Goal: Task Accomplishment & Management: Manage account settings

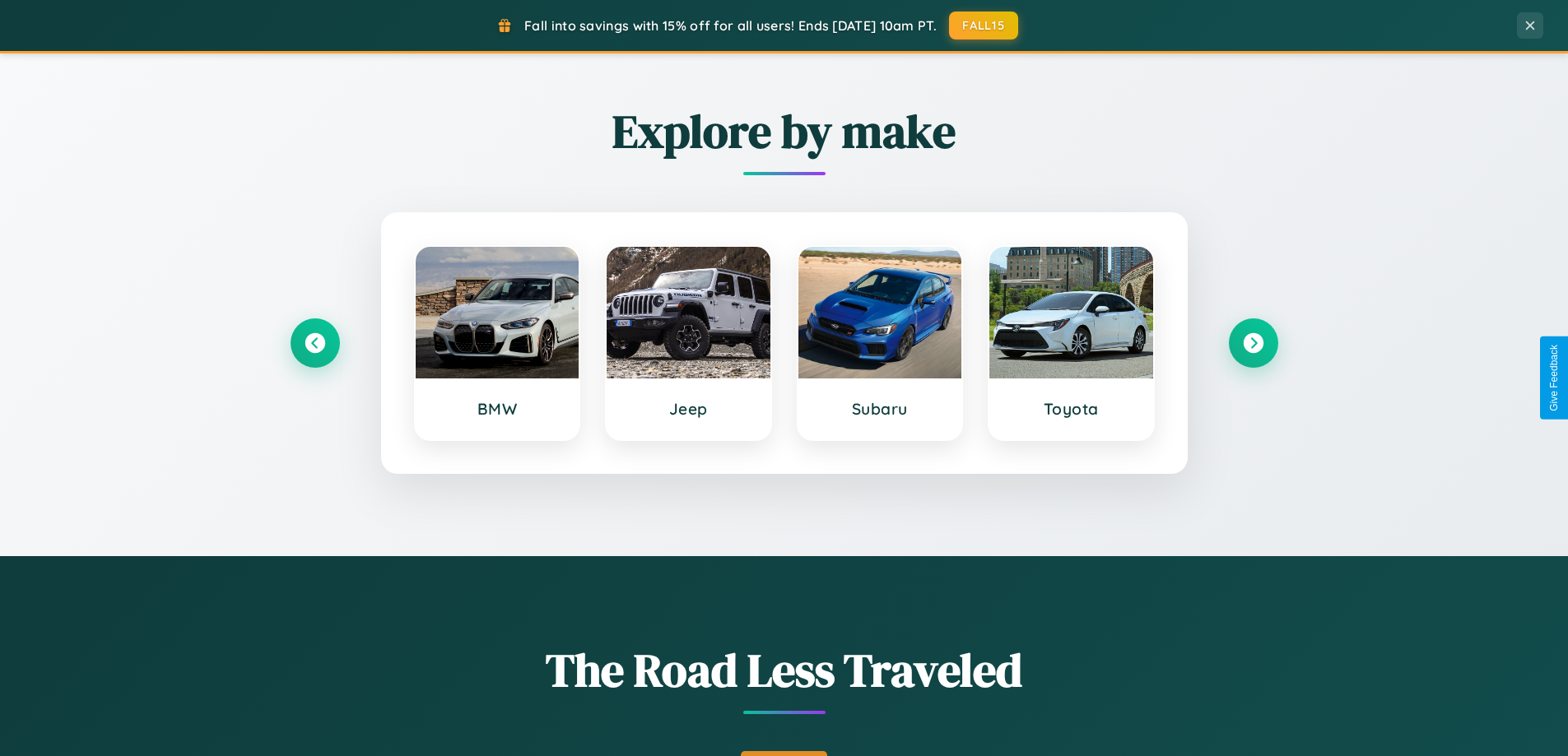
scroll to position [1133, 0]
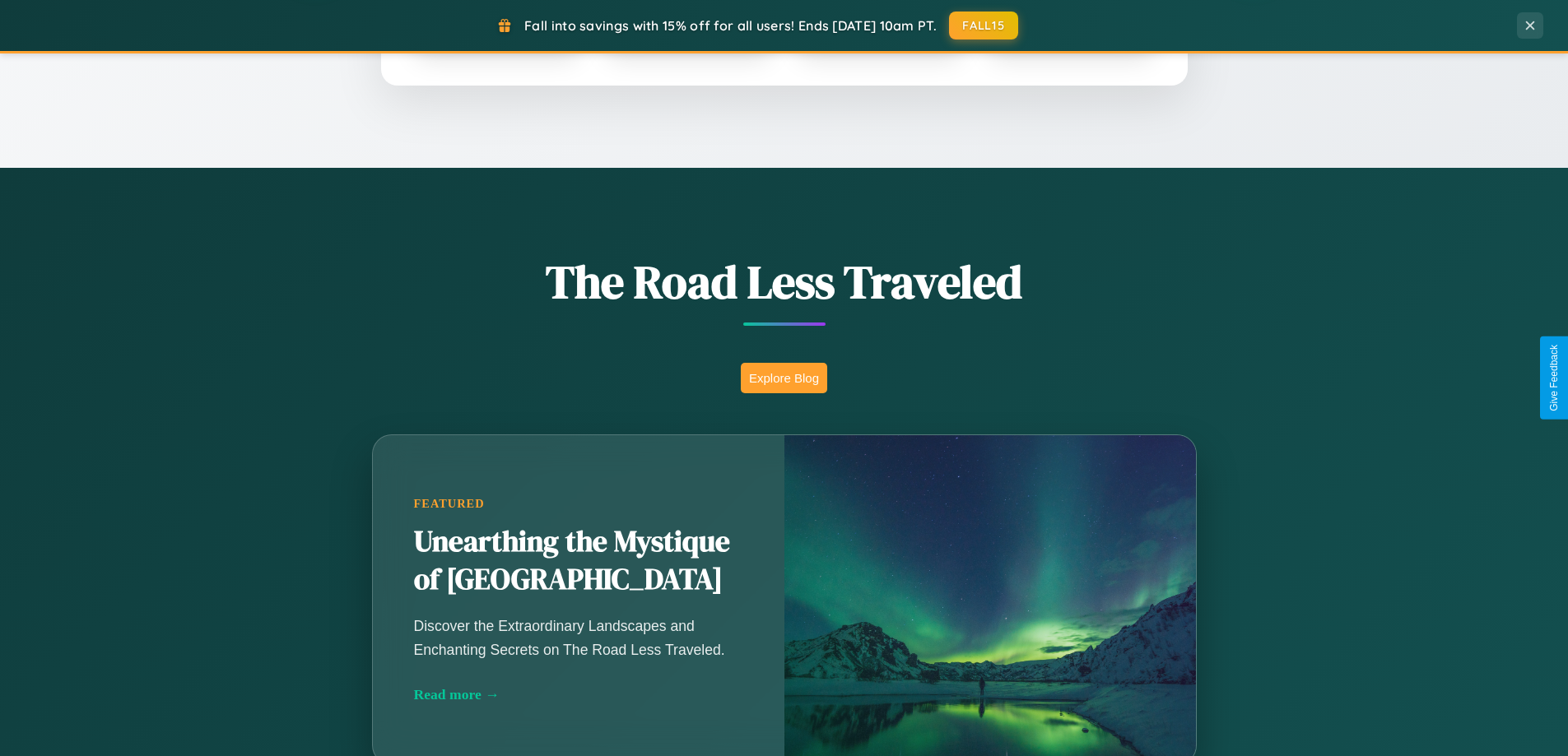
click at [784, 378] on button "Explore Blog" at bounding box center [784, 378] width 86 height 30
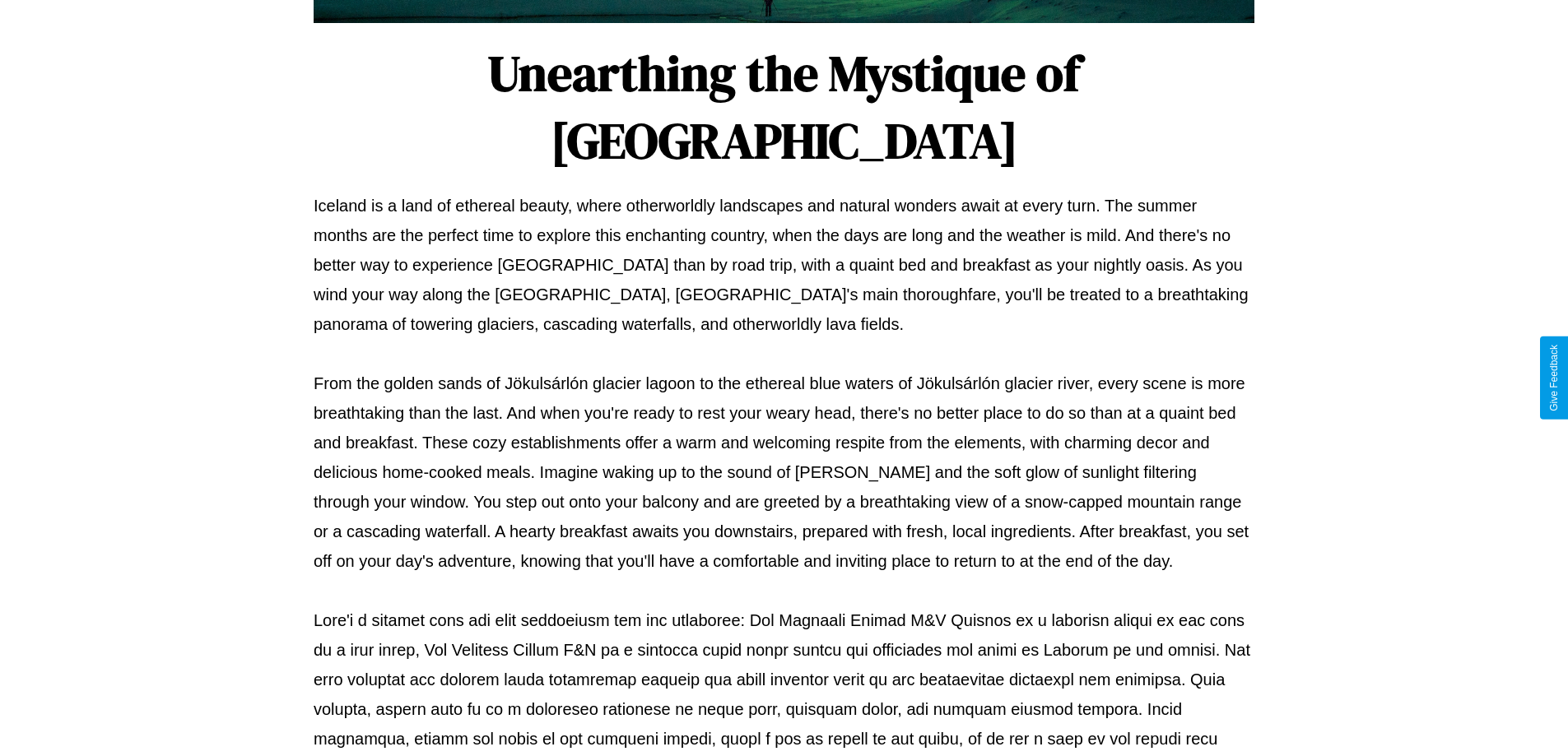
scroll to position [533, 0]
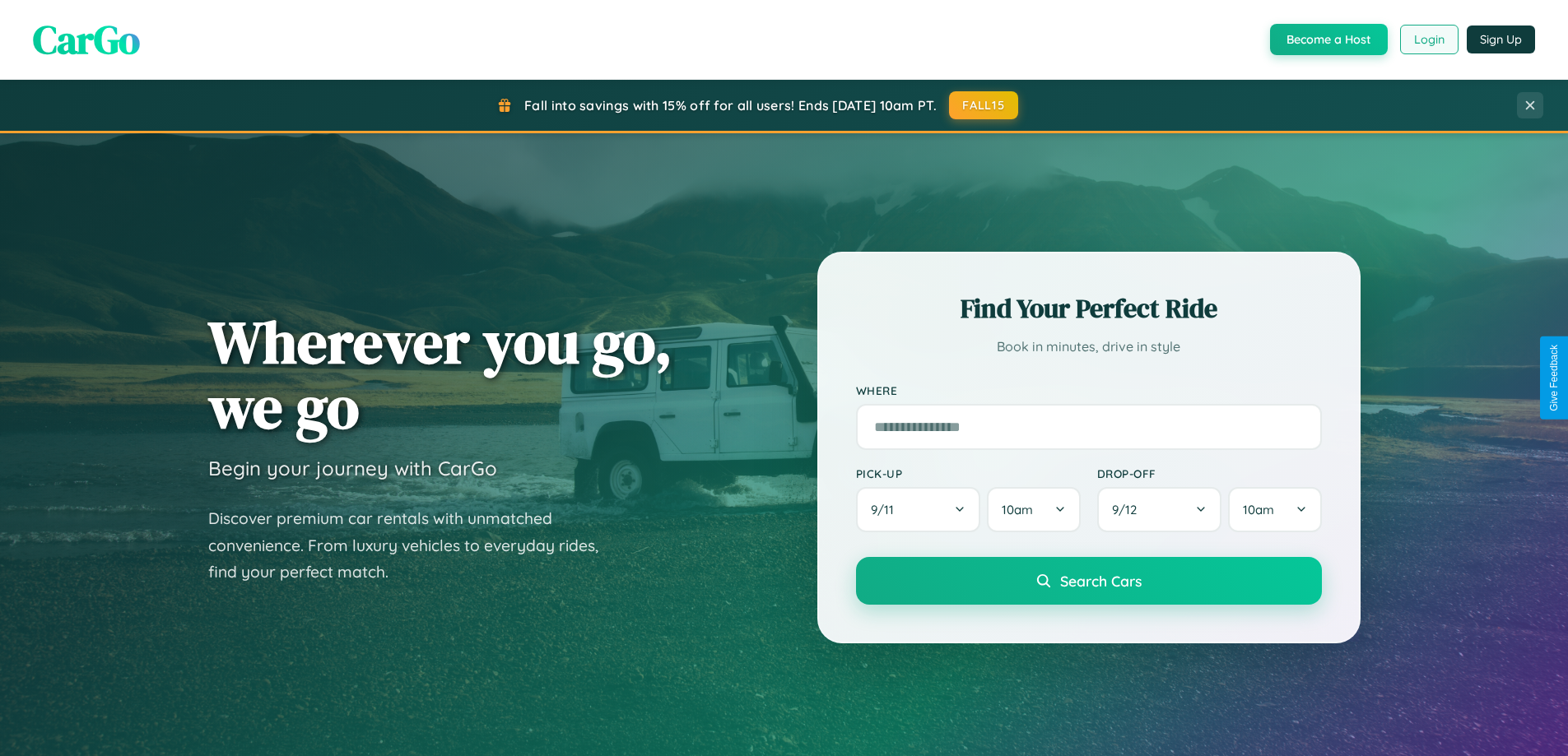
click at [1427, 39] on button "Login" at bounding box center [1429, 39] width 59 height 29
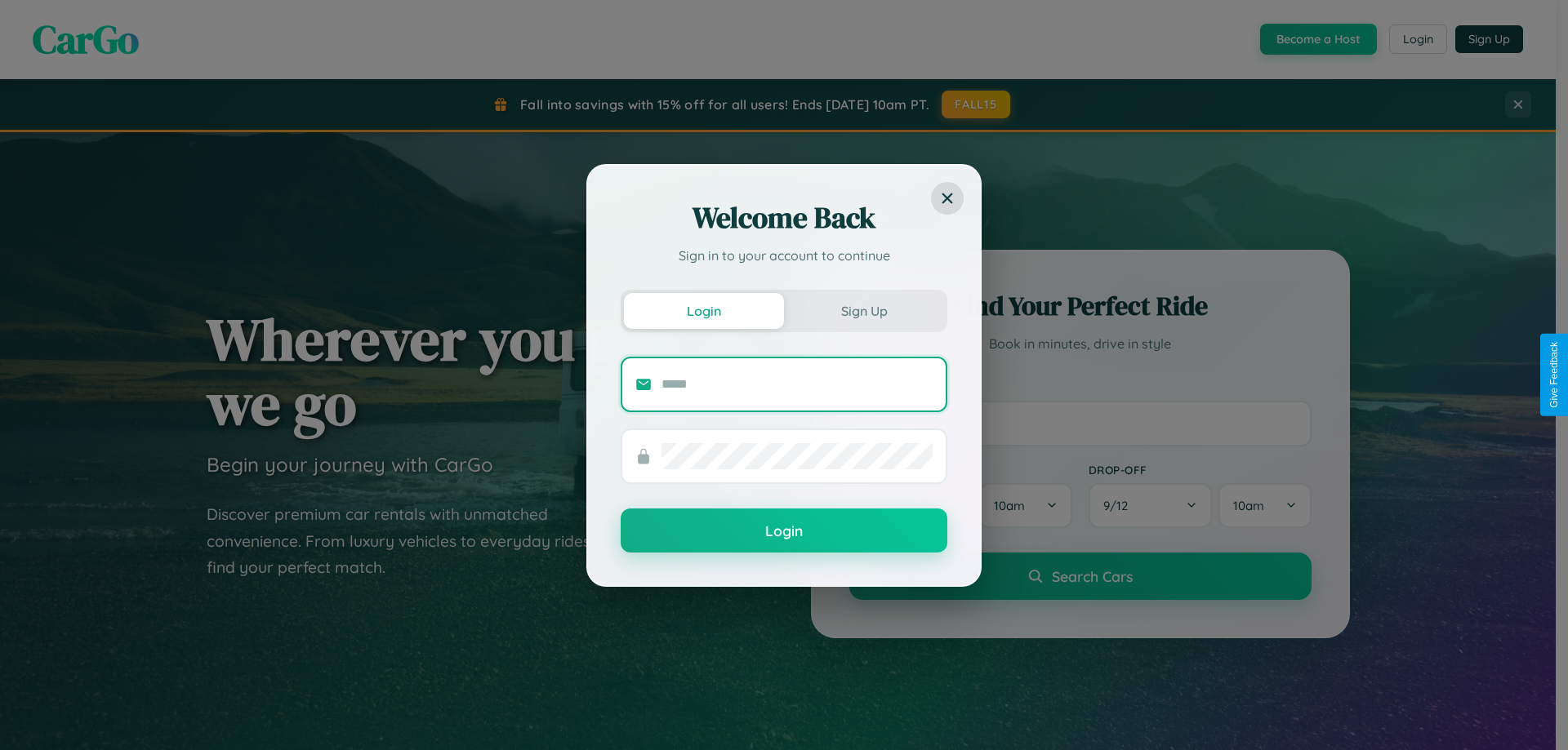
click at [797, 384] on input "text" at bounding box center [797, 385] width 271 height 26
type input "**********"
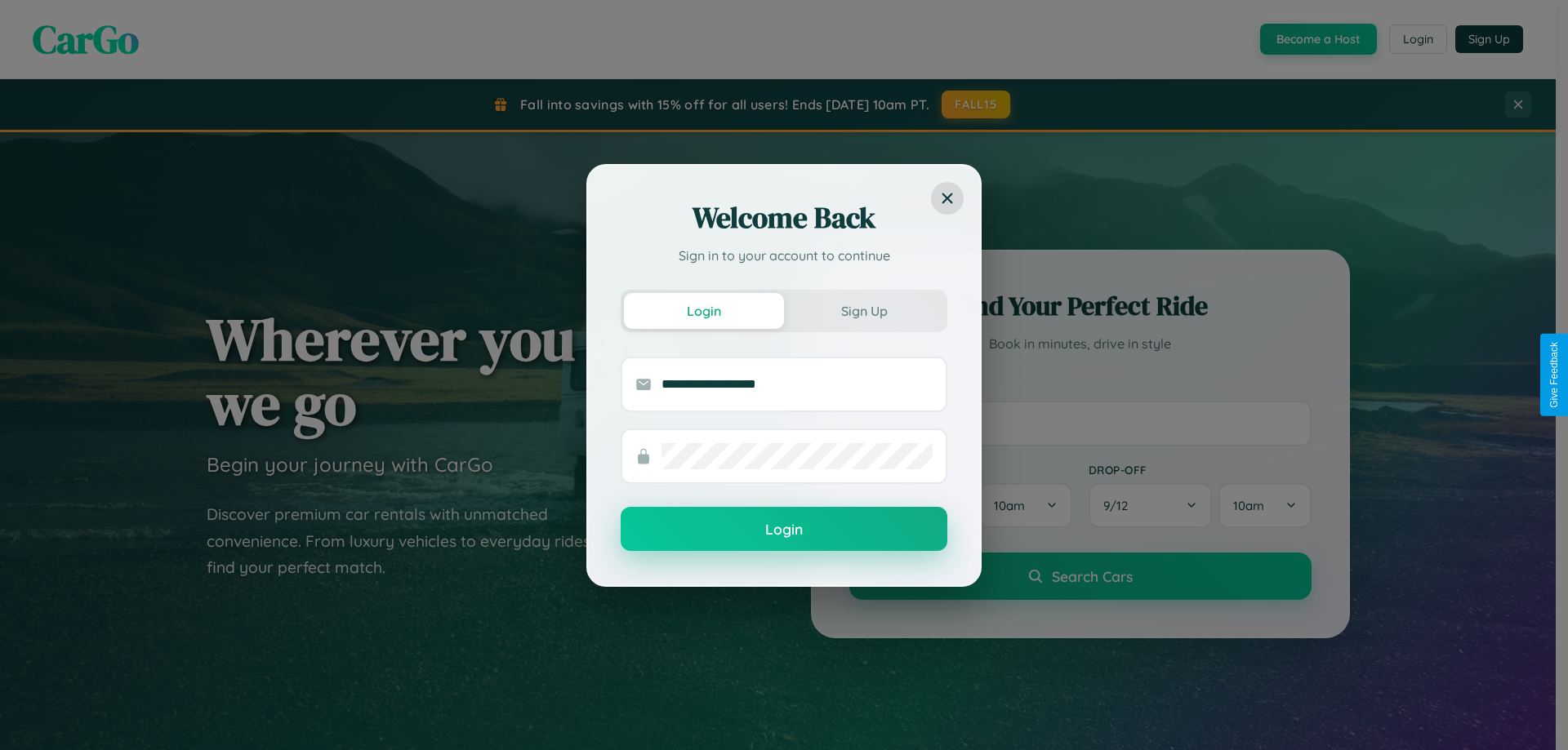
click at [784, 529] on button "Login" at bounding box center [784, 529] width 326 height 44
